Goal: Information Seeking & Learning: Learn about a topic

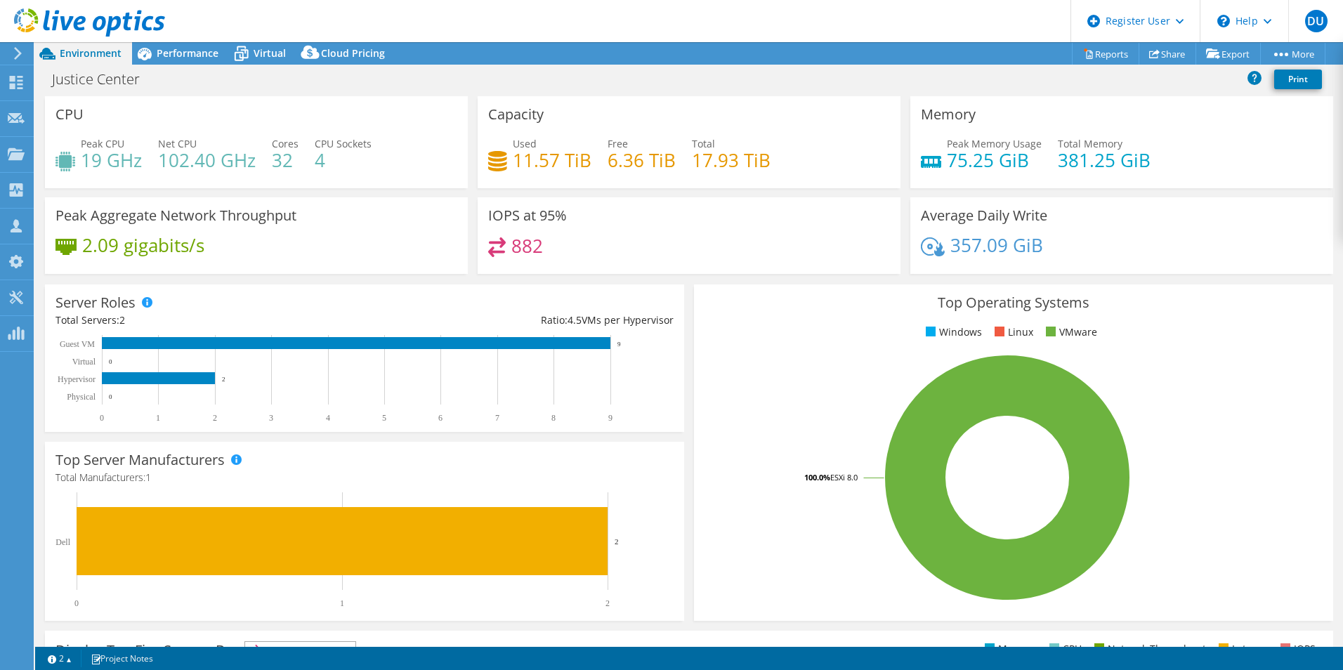
select select "USD"
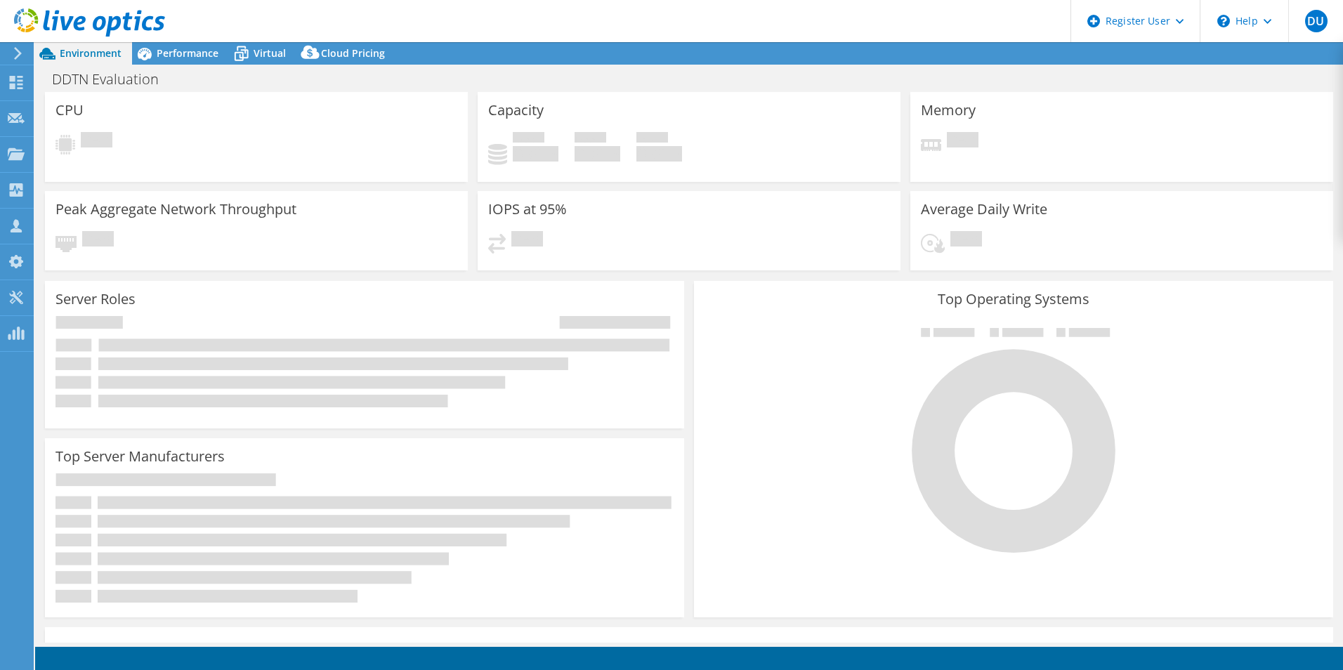
select select "USD"
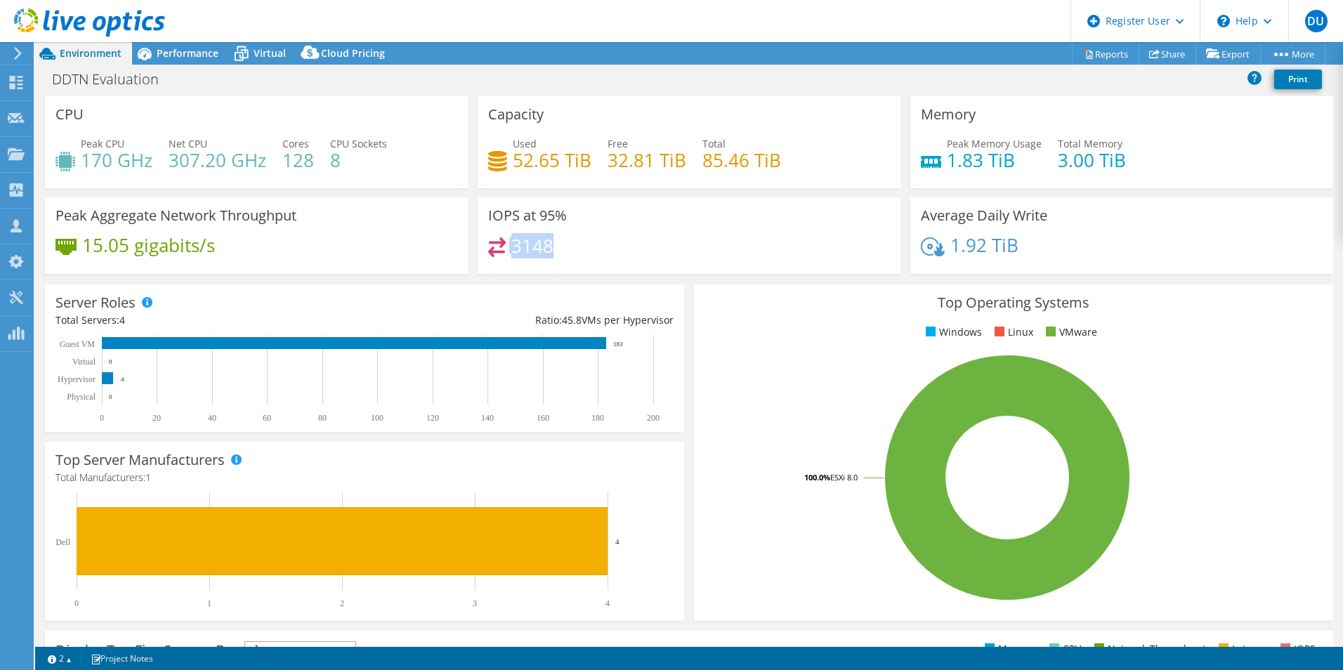
drag, startPoint x: 502, startPoint y: 241, endPoint x: 564, endPoint y: 238, distance: 61.9
click at [564, 238] on div "3148" at bounding box center [689, 252] width 402 height 30
click at [158, 58] on span "Performance" at bounding box center [188, 52] width 62 height 13
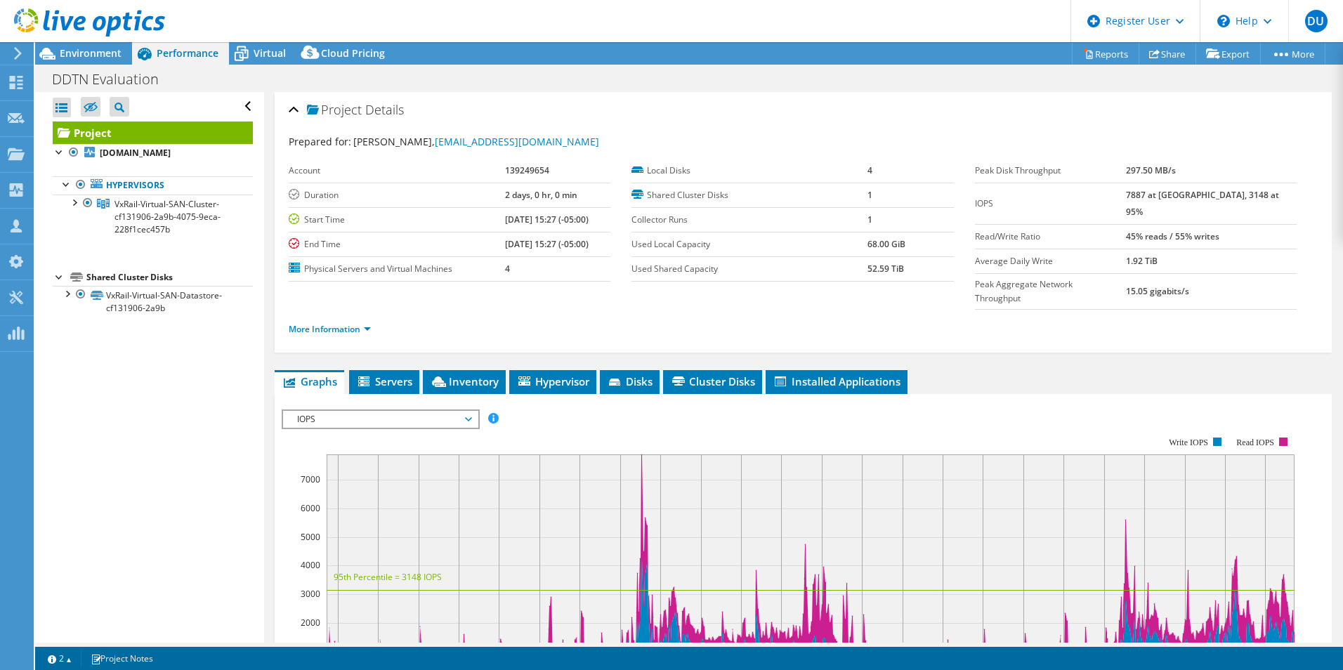
drag, startPoint x: 1169, startPoint y: 193, endPoint x: 1116, endPoint y: 192, distance: 53.4
click at [1118, 193] on tr "IOPS 7887 at [GEOGRAPHIC_DATA], 3148 at 95%" at bounding box center [1136, 203] width 322 height 41
drag, startPoint x: 1116, startPoint y: 192, endPoint x: 949, endPoint y: 98, distance: 191.6
click at [949, 98] on div "Project Details" at bounding box center [803, 111] width 1029 height 30
